Goal: Information Seeking & Learning: Check status

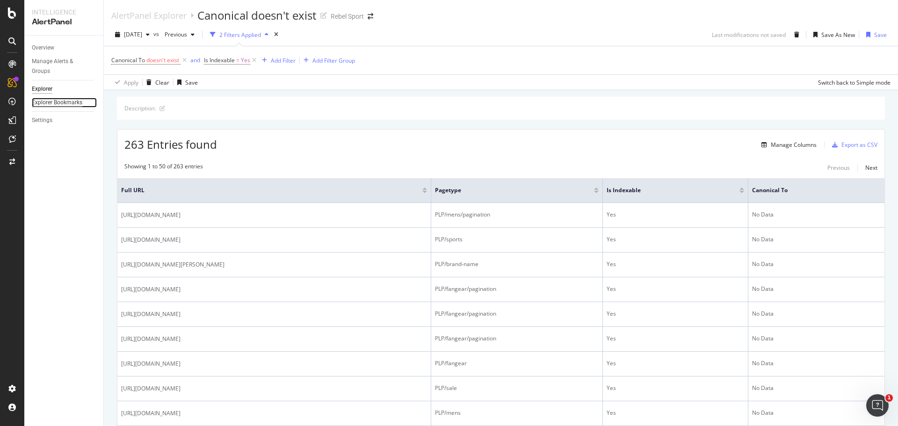
click at [73, 101] on div "Explorer Bookmarks" at bounding box center [57, 103] width 51 height 10
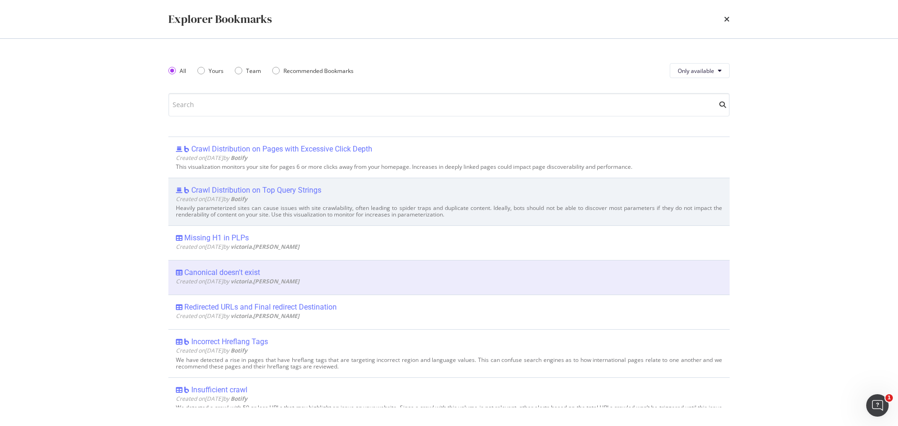
scroll to position [140, 0]
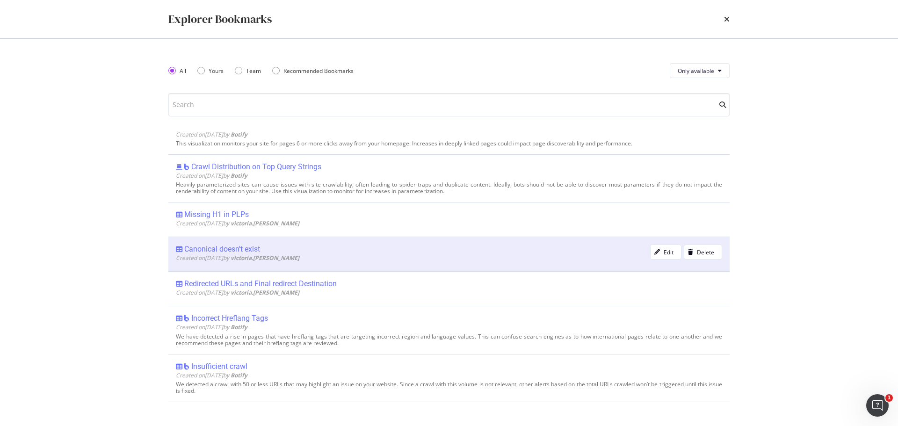
click at [251, 249] on div "Canonical doesn't exist" at bounding box center [222, 249] width 76 height 9
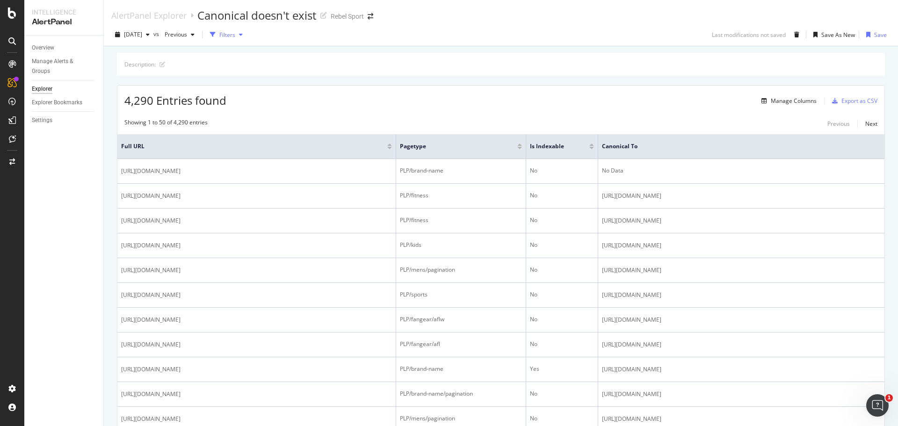
click at [235, 36] on div "Filters" at bounding box center [227, 35] width 16 height 8
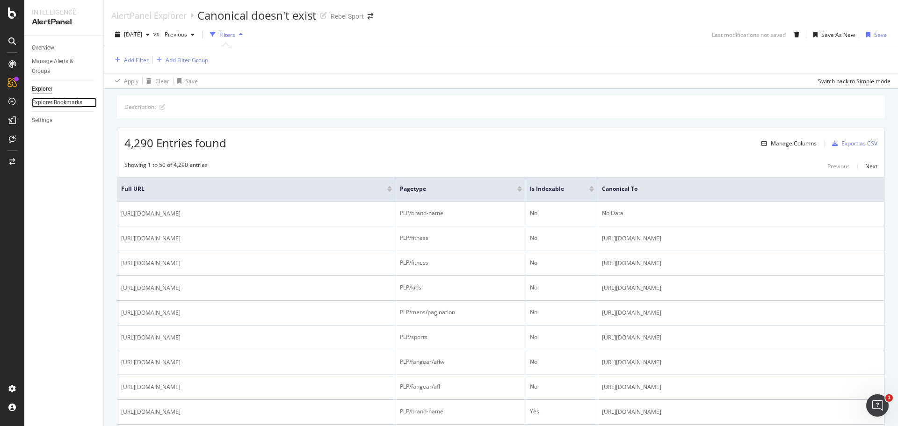
click at [66, 99] on div "Explorer Bookmarks" at bounding box center [57, 103] width 51 height 10
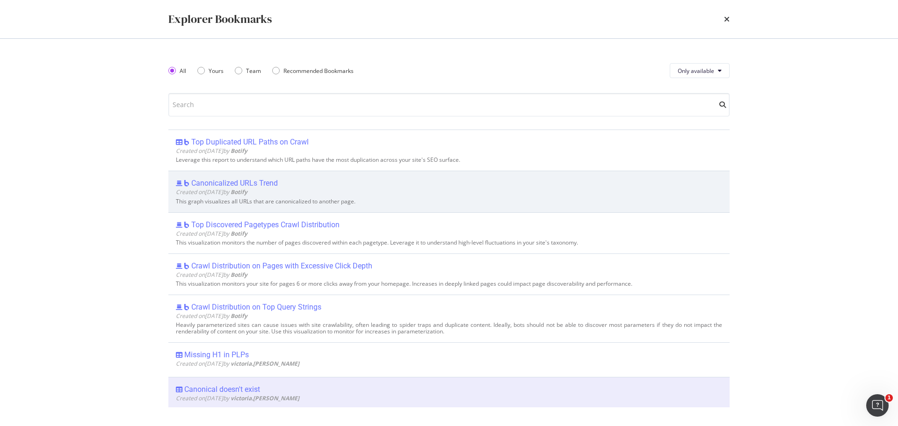
click at [264, 181] on div "Canonicalized URLs Trend" at bounding box center [234, 183] width 87 height 9
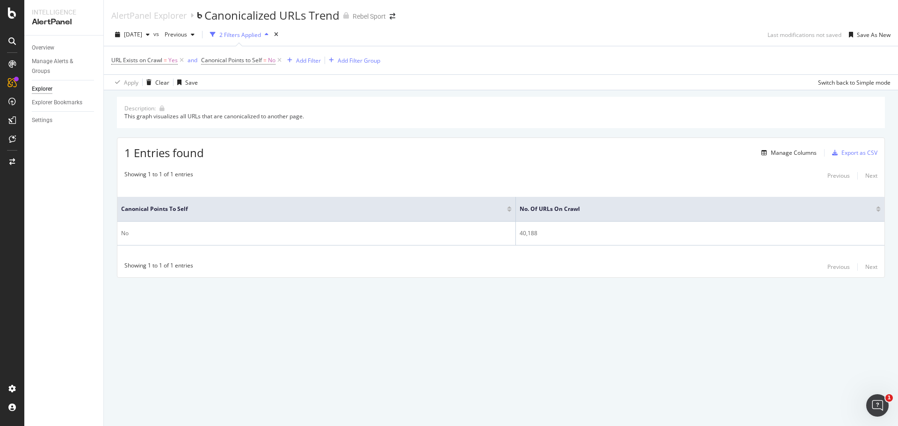
click at [505, 155] on div "1 Entries found Manage Columns Export as CSV" at bounding box center [500, 149] width 767 height 23
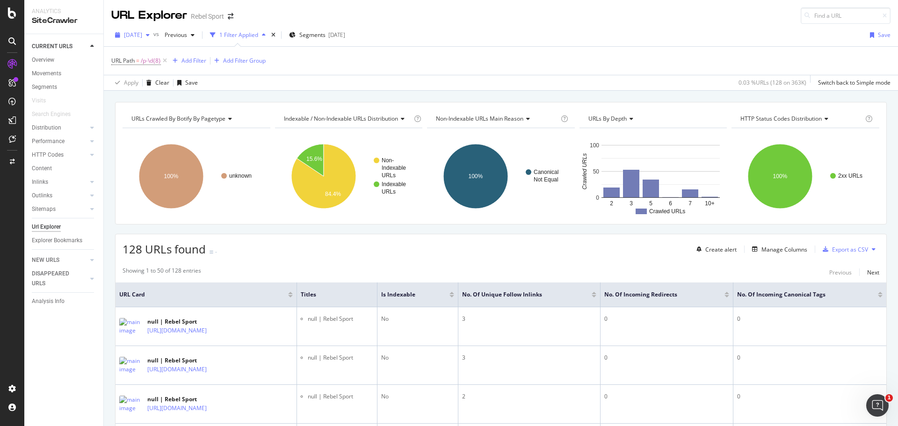
click at [142, 32] on span "2025 Aug. 18th" at bounding box center [133, 35] width 18 height 8
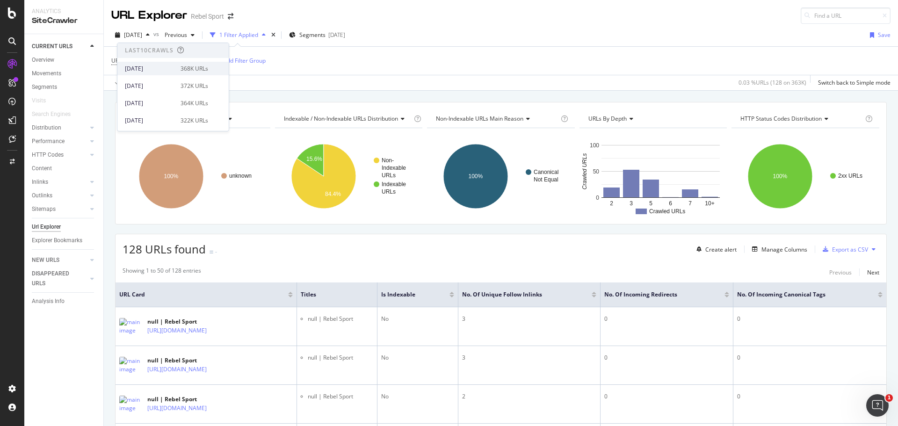
click at [162, 66] on div "2025 Oct. 6th" at bounding box center [150, 69] width 50 height 8
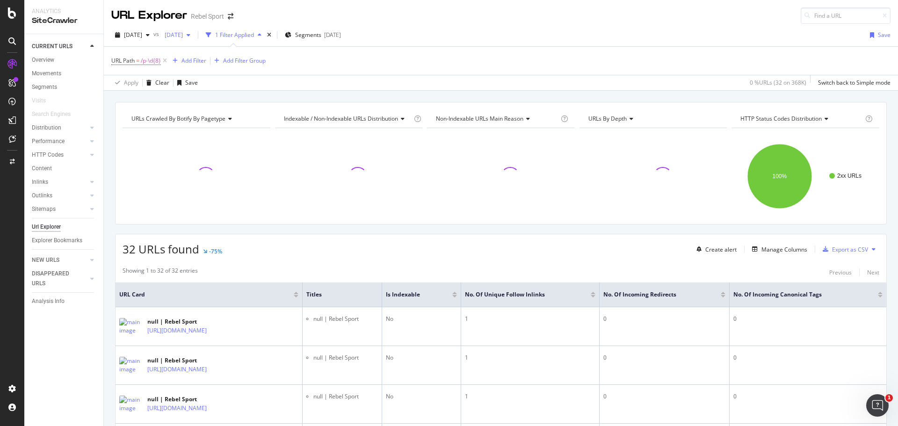
click at [183, 35] on span "2025 Aug. 11th" at bounding box center [172, 35] width 22 height 8
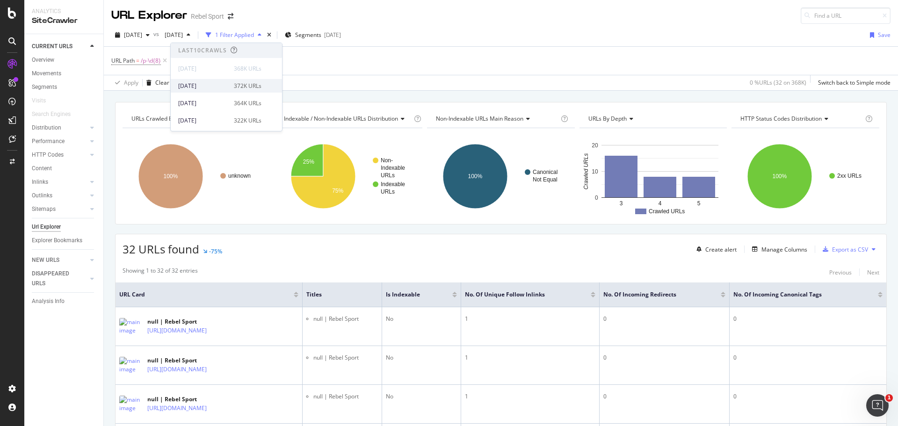
click at [210, 84] on div "2025 Sep. 29th" at bounding box center [203, 86] width 50 height 8
click at [589, 249] on div "32 URLs found Create alert Manage Columns Export as CSV" at bounding box center [501, 245] width 771 height 23
click at [587, 25] on div "2025 Oct. 6th vs Previous 1 Filter Applied Segments 2025-05-07 Save URL Path = …" at bounding box center [501, 57] width 794 height 67
drag, startPoint x: 266, startPoint y: 256, endPoint x: 243, endPoint y: 226, distance: 37.3
click at [266, 256] on div "32 URLs found Create alert Manage Columns Export as CSV" at bounding box center [501, 245] width 771 height 23
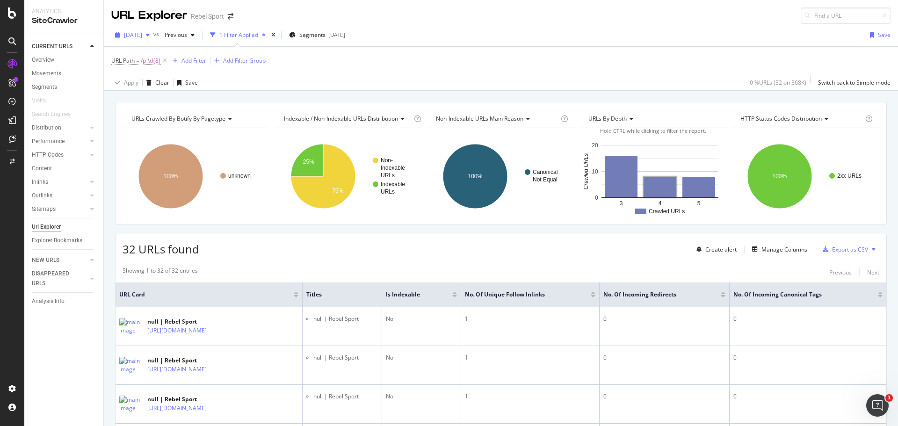
click at [143, 39] on div "2025 Oct. 6th vs Previous 1 Filter Applied Segments 2025-05-07 Save" at bounding box center [501, 37] width 794 height 19
click at [142, 38] on span "2025 Oct. 6th" at bounding box center [133, 35] width 18 height 8
click at [181, 111] on div "370K URLs" at bounding box center [195, 108] width 28 height 8
click at [142, 32] on span "2025 Sep. 1st" at bounding box center [133, 35] width 18 height 8
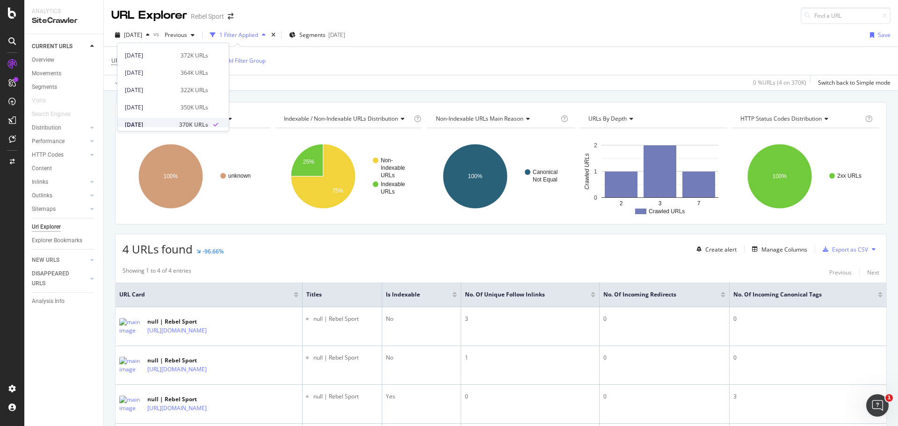
scroll to position [47, 0]
click at [172, 122] on div "2025 Aug. 25th 353K URLs" at bounding box center [166, 126] width 83 height 8
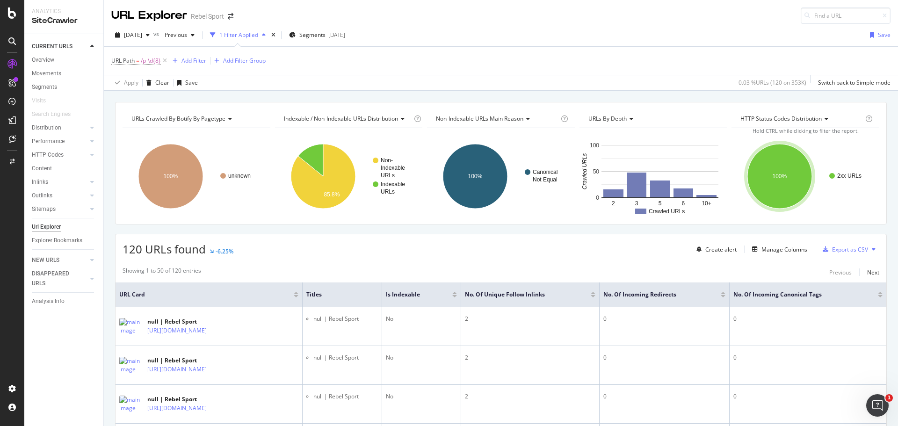
click at [487, 76] on div "Apply Clear Save 0.03 % URLs ( 120 on 353K ) Switch back to Simple mode" at bounding box center [501, 82] width 794 height 15
click at [478, 55] on div "URL Path = /p-\d{8} Add Filter Add Filter Group" at bounding box center [500, 61] width 779 height 28
click at [477, 59] on div "URL Path = /p-\d{8} Add Filter Add Filter Group" at bounding box center [500, 61] width 779 height 28
click at [500, 64] on div "URL Path = /p-\d{8} Add Filter Add Filter Group" at bounding box center [500, 61] width 779 height 28
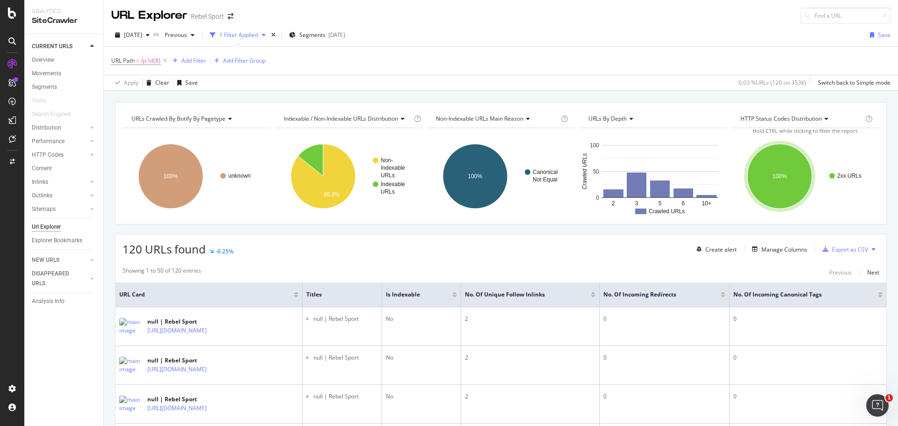
click at [500, 64] on div "URL Path = /p-\d{8} Add Filter Add Filter Group" at bounding box center [500, 61] width 779 height 28
